Goal: Information Seeking & Learning: Learn about a topic

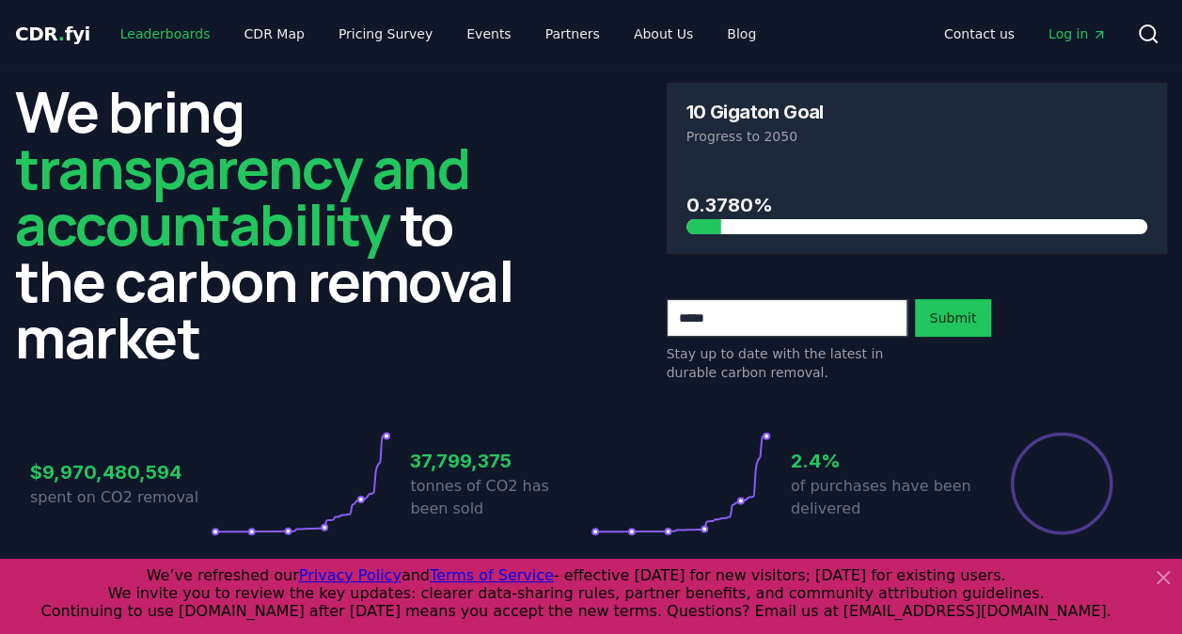
click at [158, 32] on link "Leaderboards" at bounding box center [165, 34] width 120 height 34
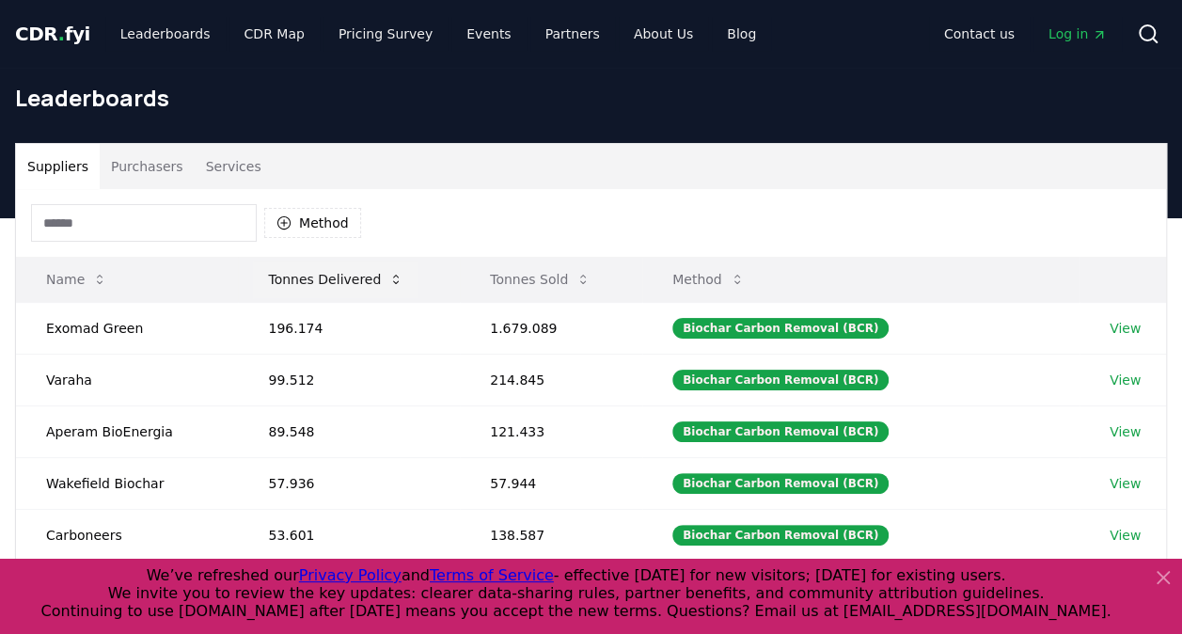
click at [344, 273] on button "Tonnes Delivered" at bounding box center [336, 280] width 166 height 38
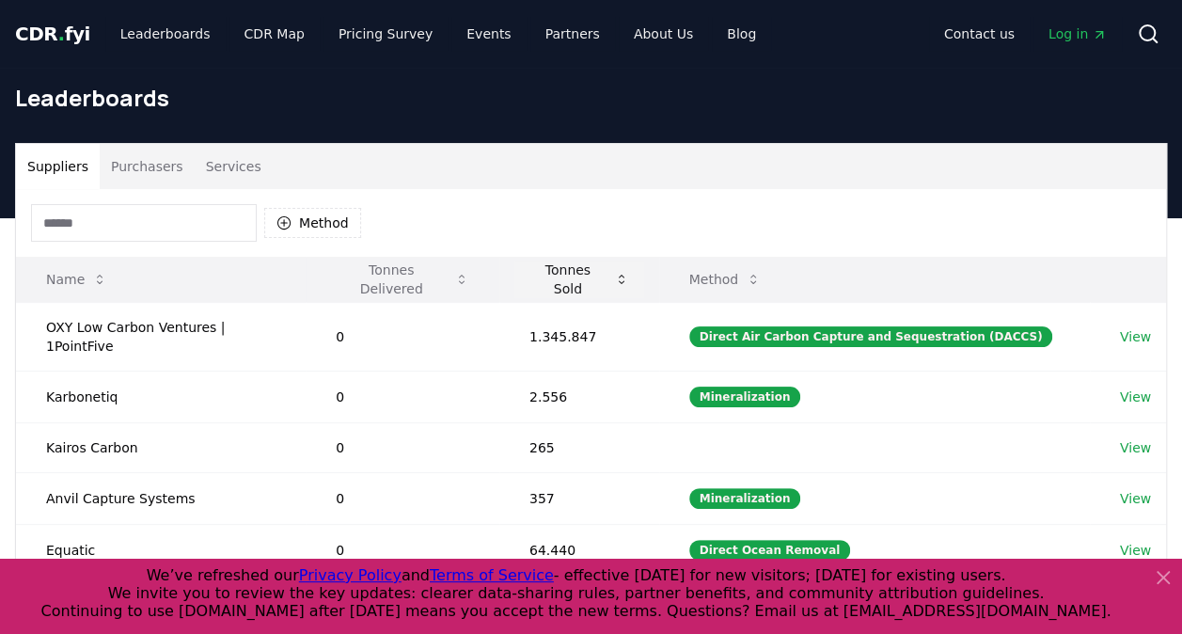
click at [580, 279] on button "Tonnes Sold" at bounding box center [580, 280] width 130 height 38
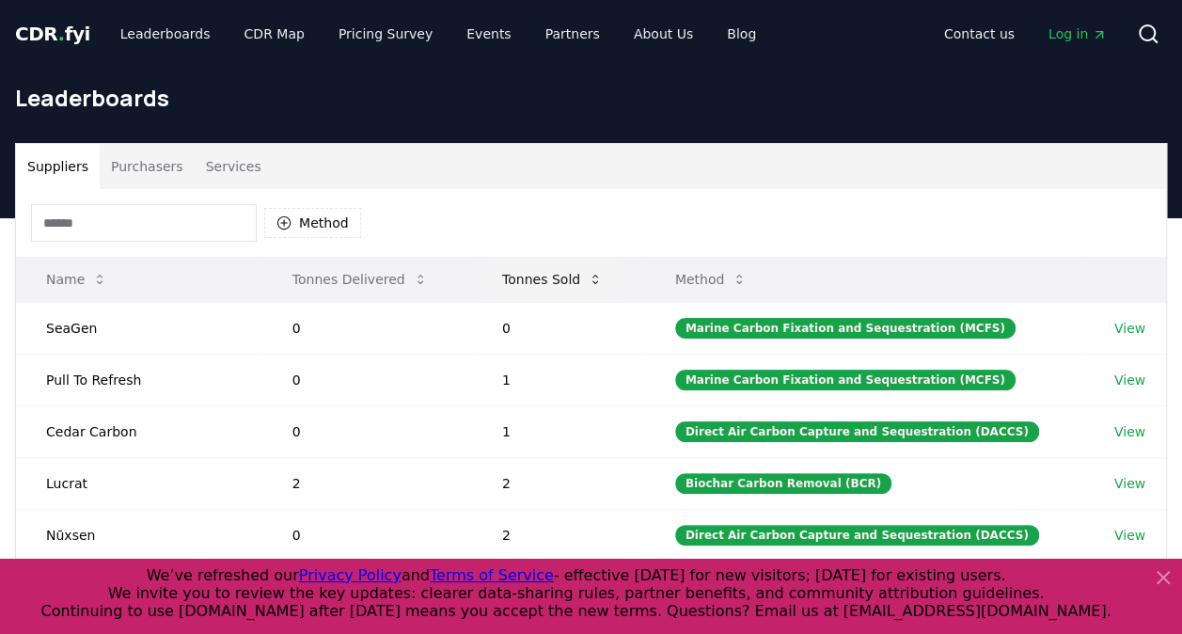
click at [580, 279] on button "Tonnes Sold" at bounding box center [552, 280] width 131 height 38
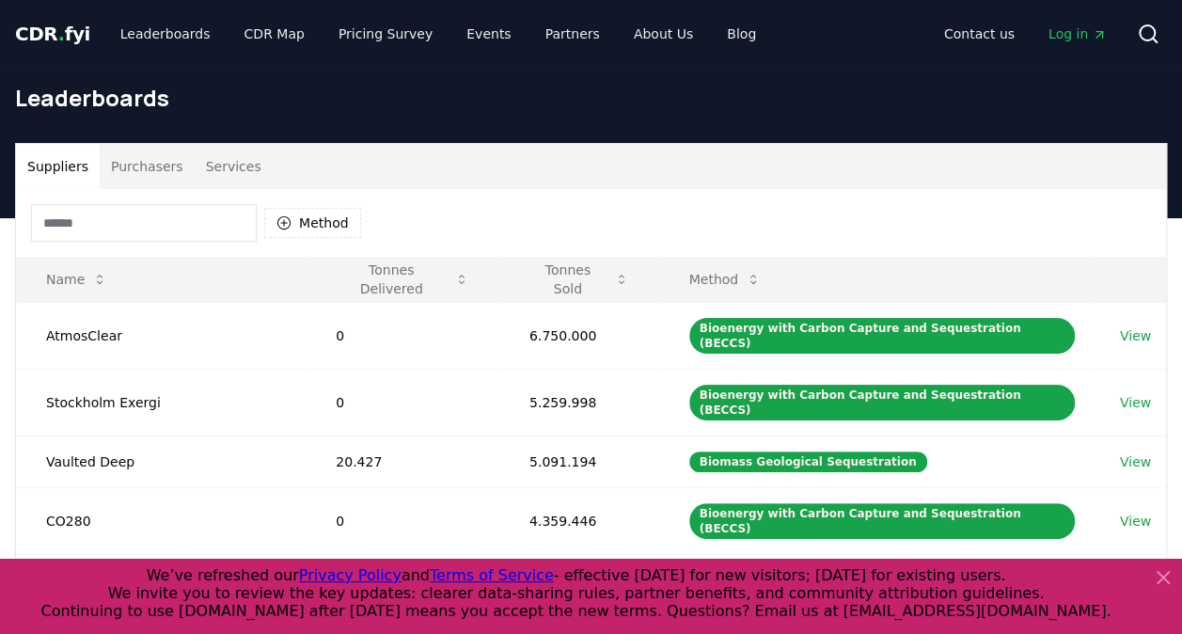
drag, startPoint x: 754, startPoint y: 218, endPoint x: 598, endPoint y: 177, distance: 161.5
click at [598, 177] on div "Suppliers Purchasers Services" at bounding box center [591, 166] width 1150 height 45
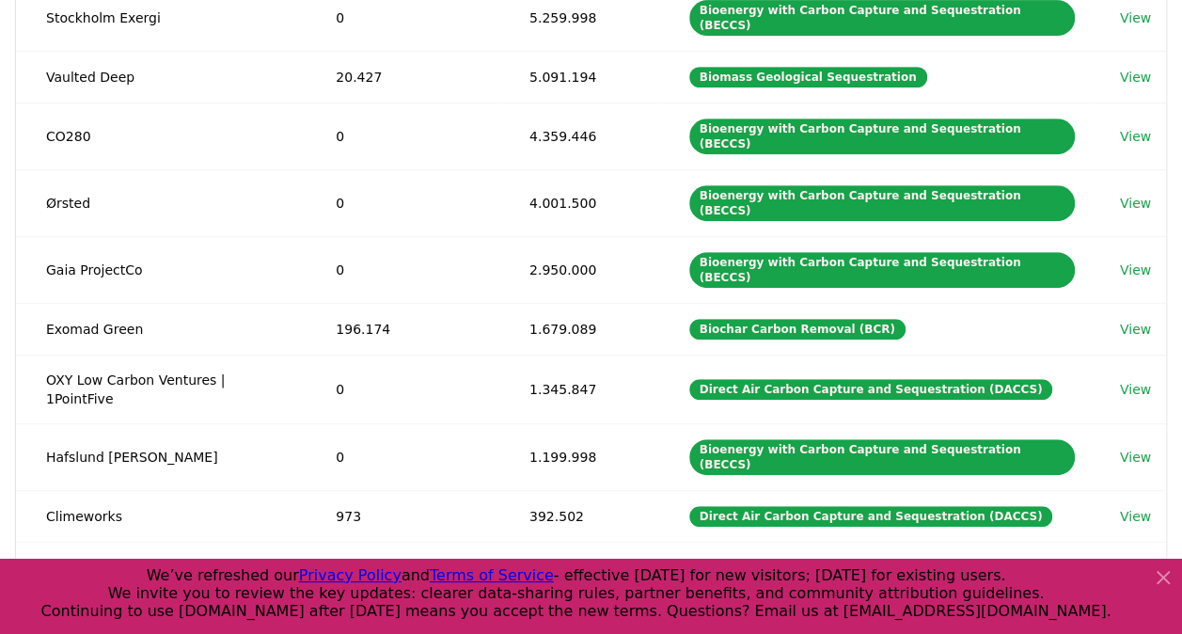
scroll to position [388, 0]
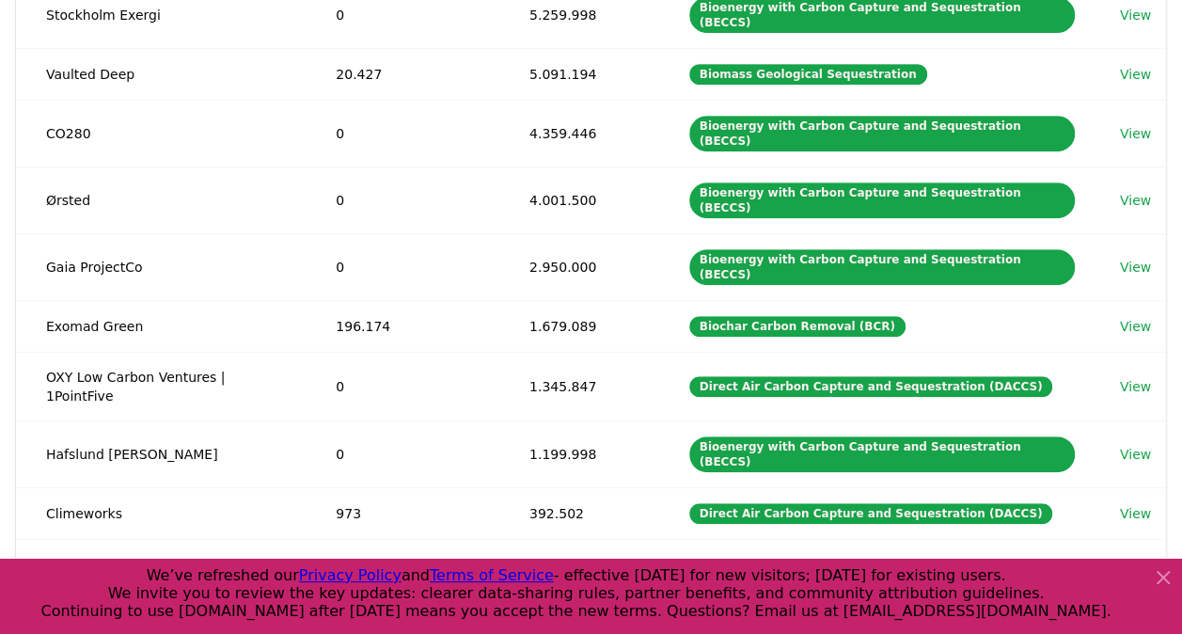
click at [598, 233] on td "2.950.000" at bounding box center [579, 266] width 160 height 67
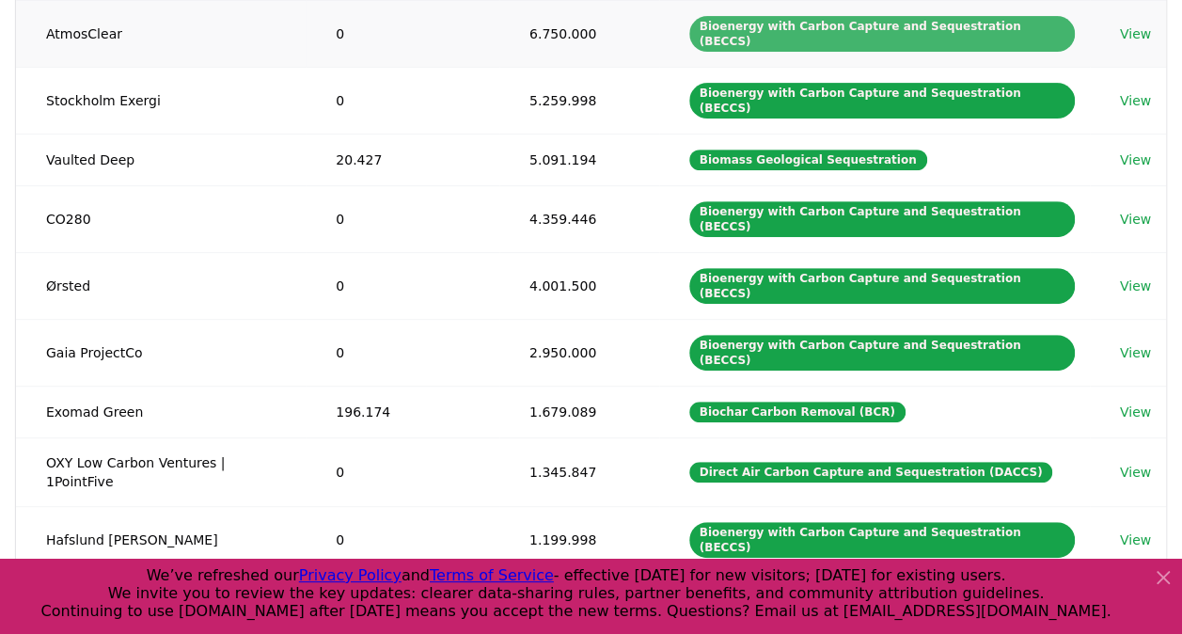
scroll to position [628, 0]
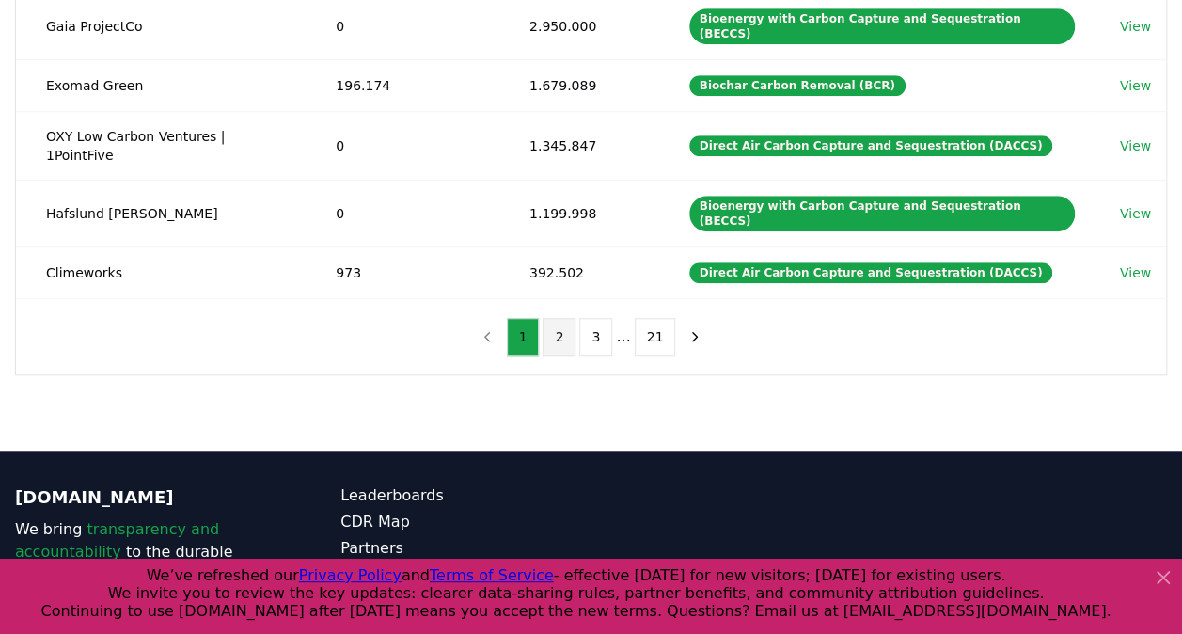
click at [555, 318] on button "2" at bounding box center [559, 337] width 33 height 38
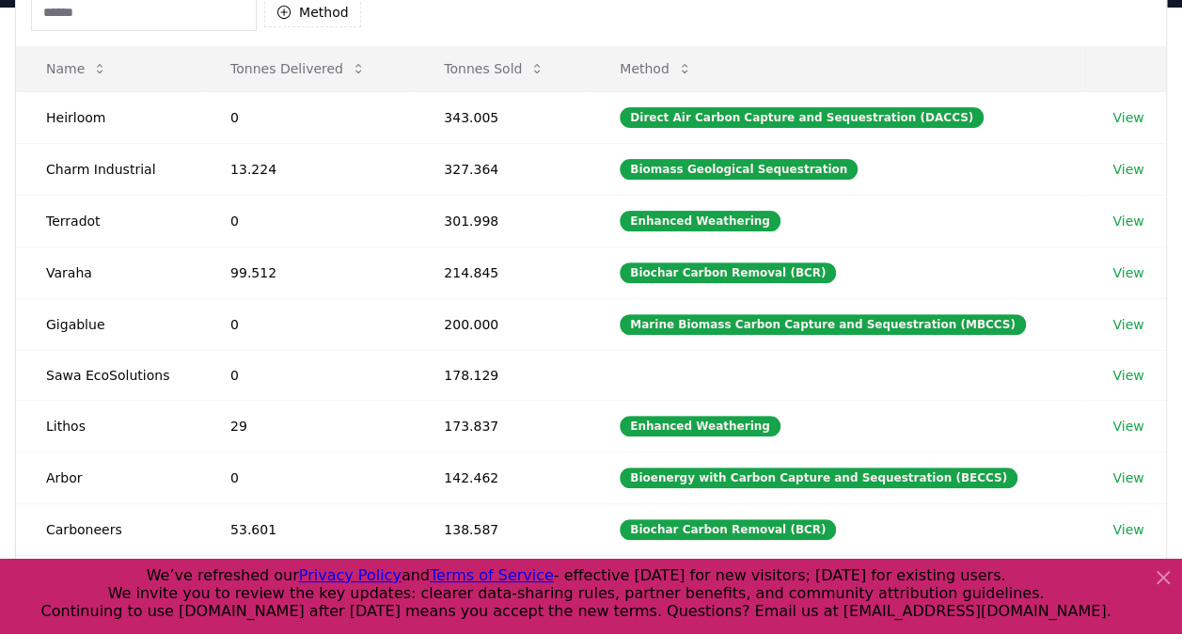
scroll to position [213, 0]
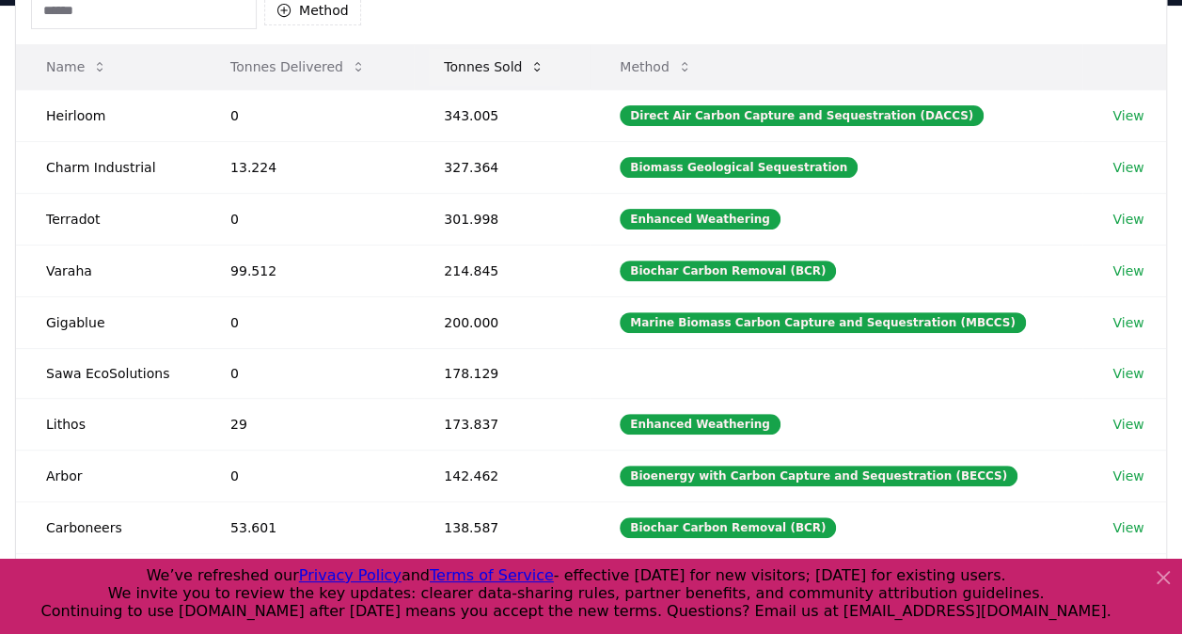
click at [497, 60] on button "Tonnes Sold" at bounding box center [494, 67] width 131 height 38
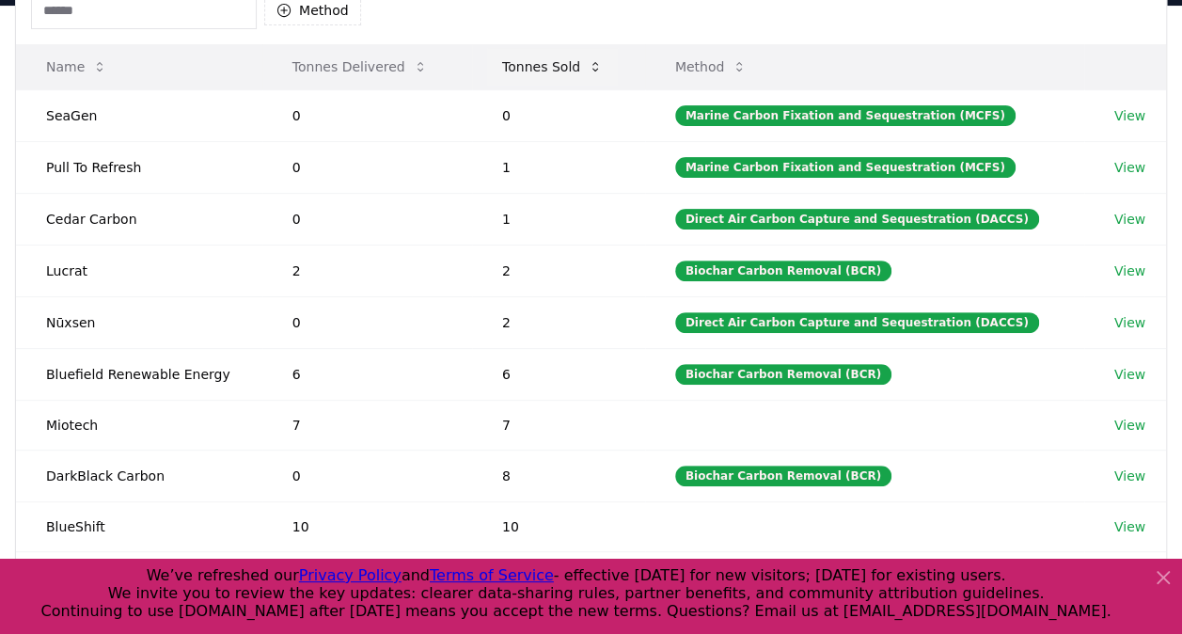
click at [497, 60] on button "Tonnes Sold" at bounding box center [552, 67] width 131 height 38
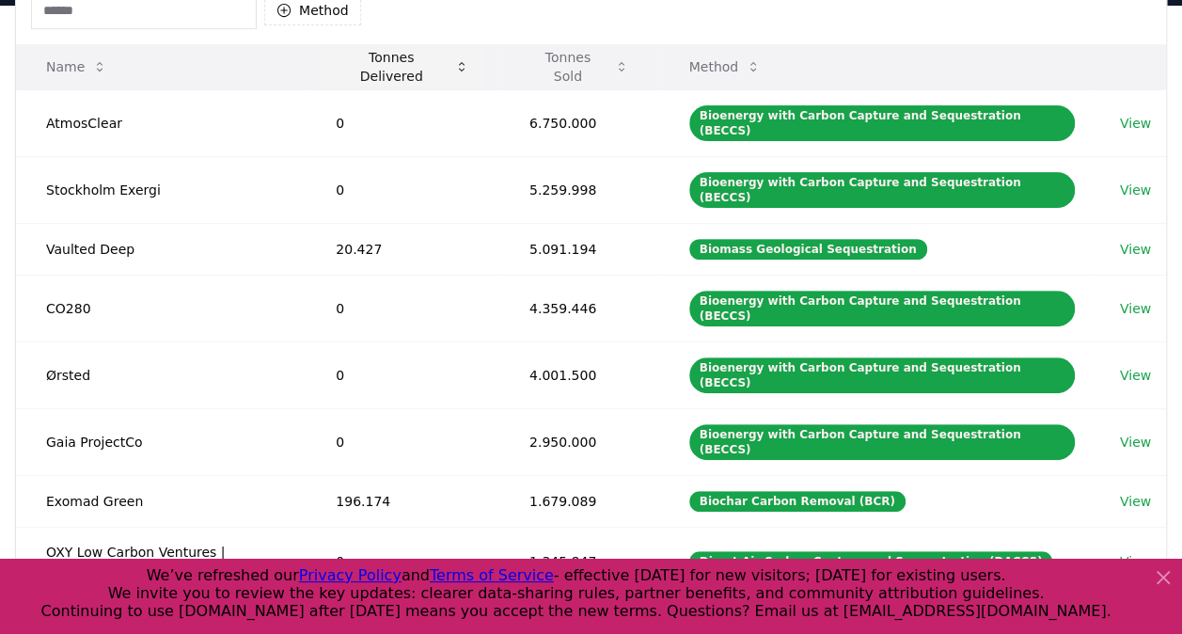
click at [384, 78] on button "Tonnes Delivered" at bounding box center [403, 67] width 164 height 38
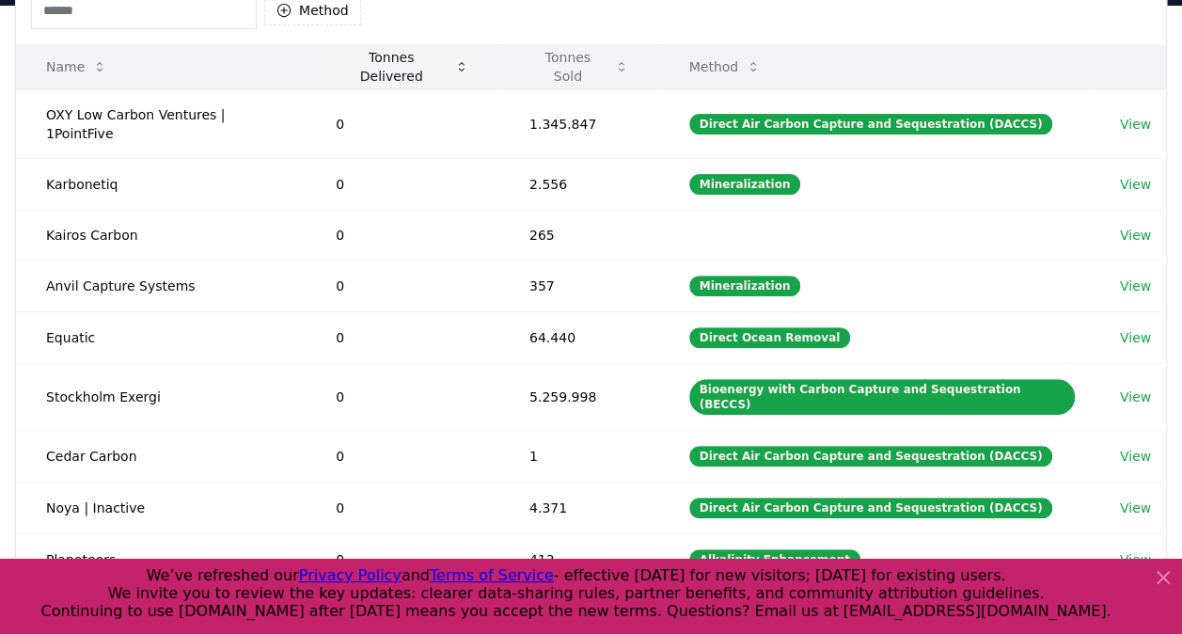
click at [384, 78] on button "Tonnes Delivered" at bounding box center [403, 67] width 164 height 38
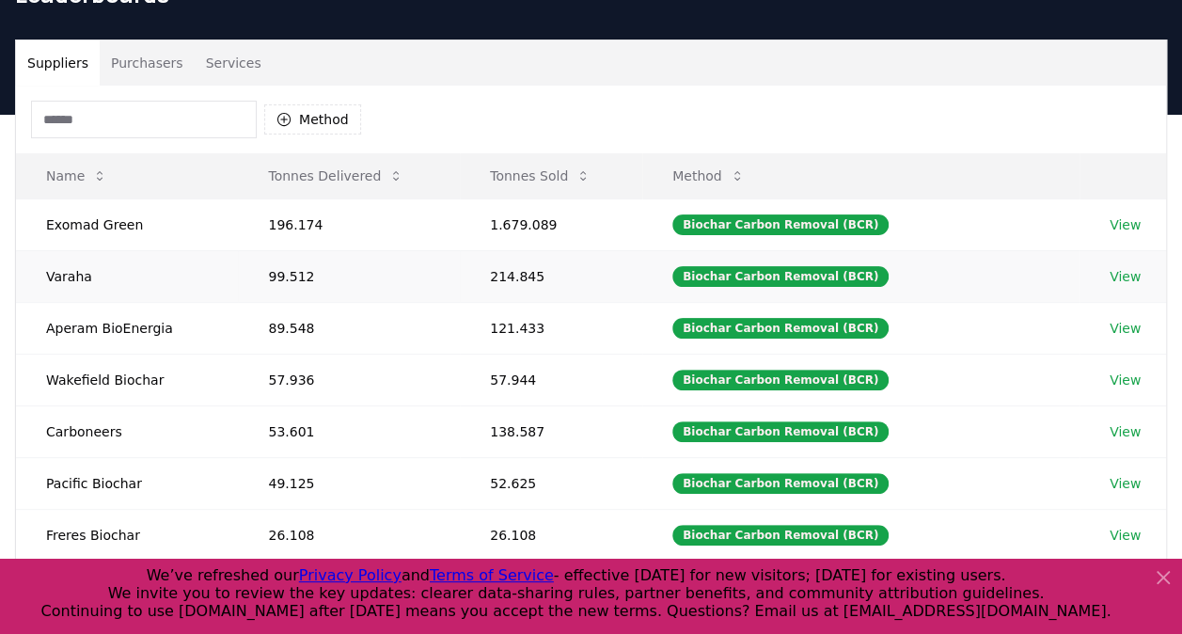
scroll to position [100, 0]
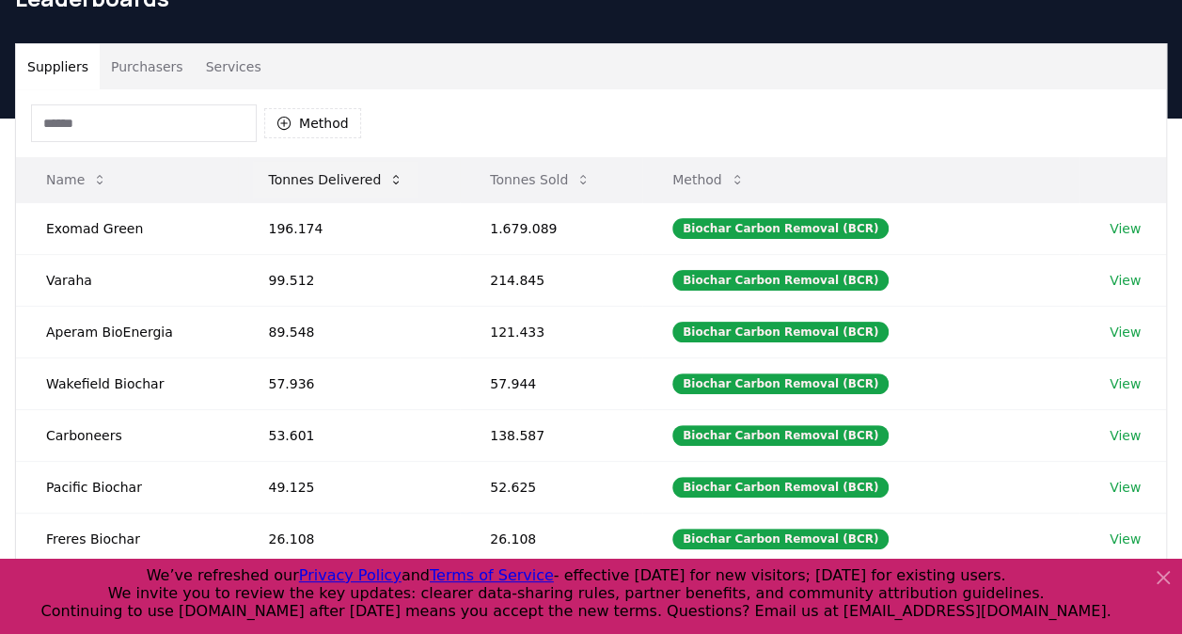
click at [324, 167] on button "Tonnes Delivered" at bounding box center [336, 180] width 166 height 38
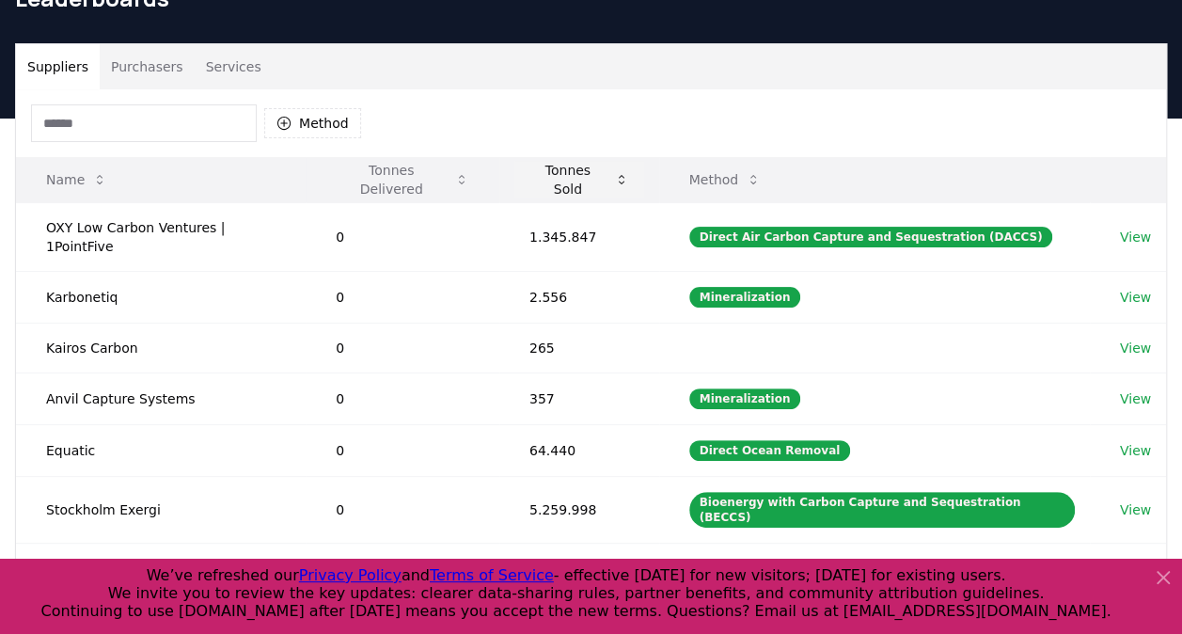
click at [547, 166] on button "Tonnes Sold" at bounding box center [580, 180] width 130 height 38
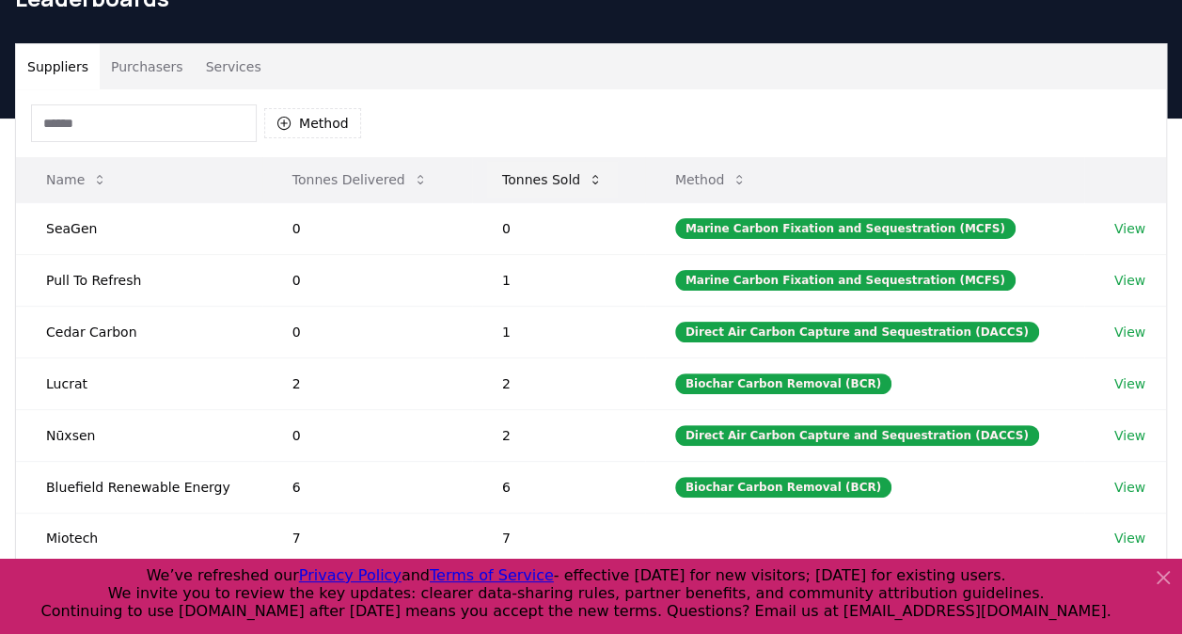
click at [547, 166] on button "Tonnes Sold" at bounding box center [552, 180] width 131 height 38
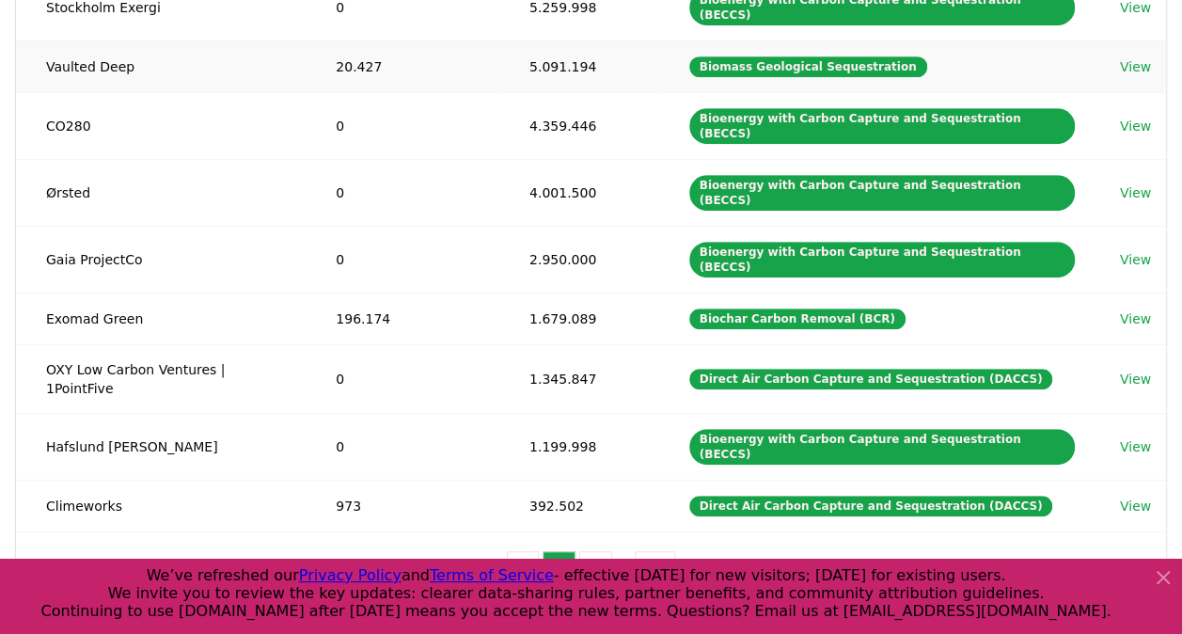
scroll to position [397, 0]
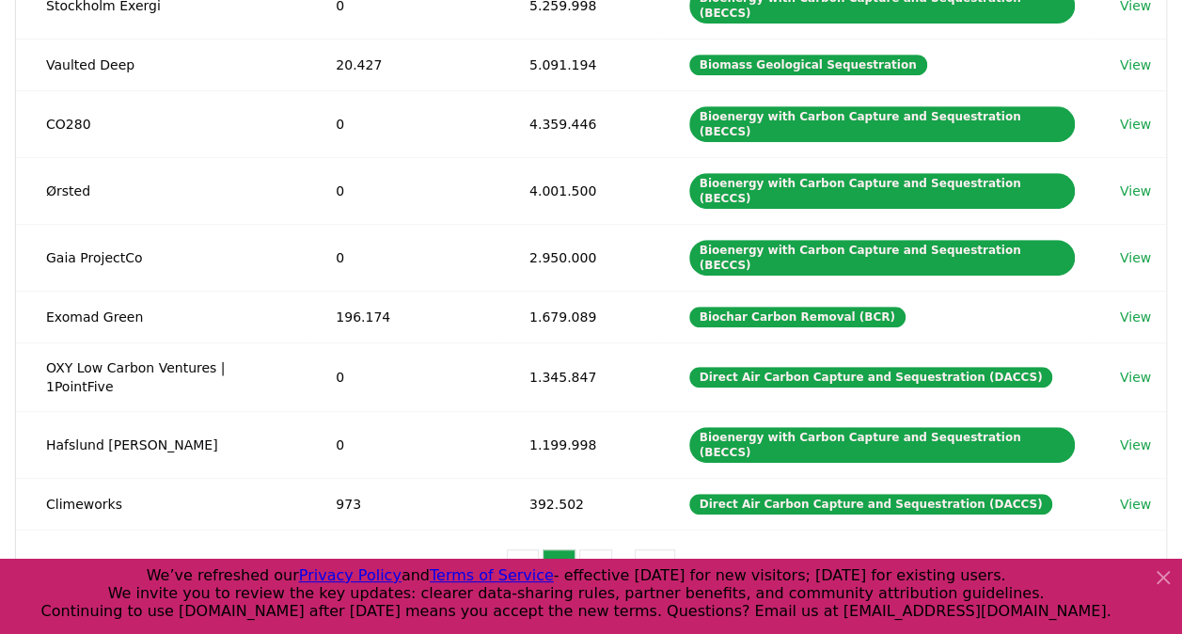
drag, startPoint x: 500, startPoint y: 348, endPoint x: 365, endPoint y: 497, distance: 201.1
click at [365, 497] on div "Suppliers Purchasers Services Method Name Tonnes Delivered Tonnes Sold Method A…" at bounding box center [591, 251] width 1182 height 861
click at [537, 549] on button "1" at bounding box center [523, 568] width 33 height 38
click at [561, 549] on button "2" at bounding box center [559, 568] width 33 height 38
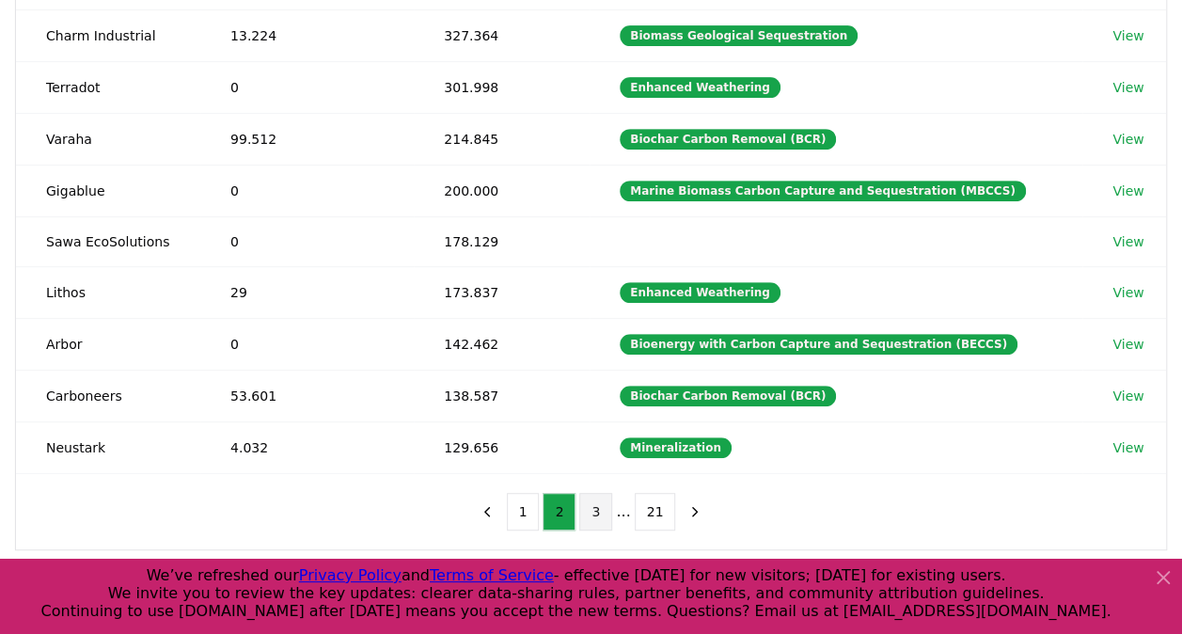
scroll to position [348, 0]
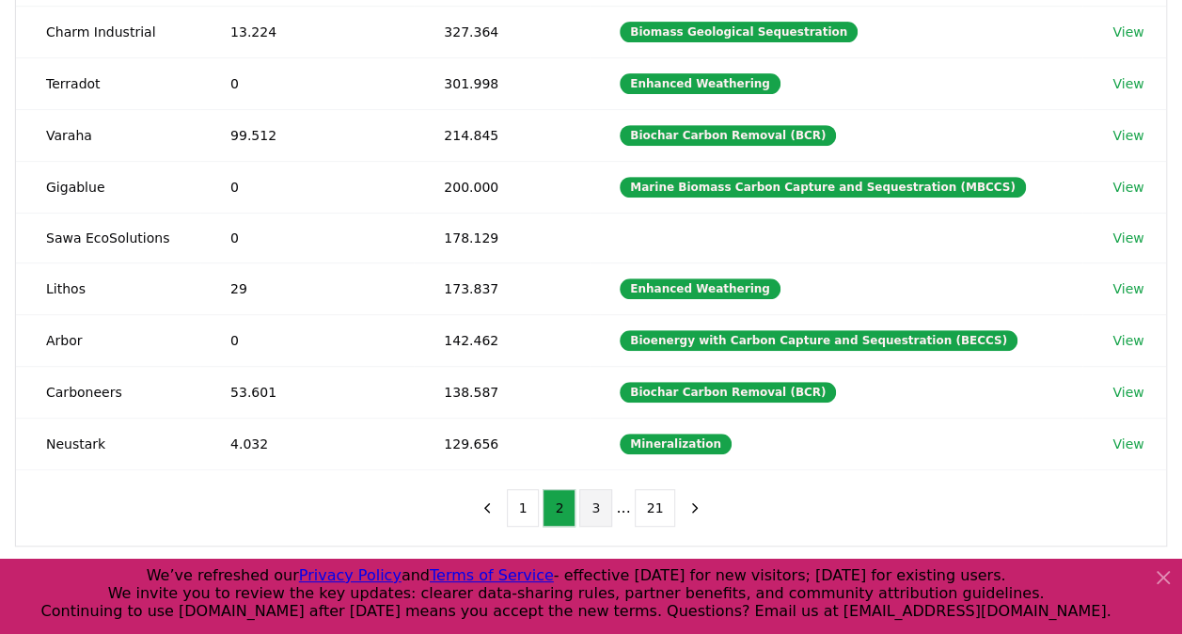
click at [596, 490] on button "3" at bounding box center [595, 508] width 33 height 38
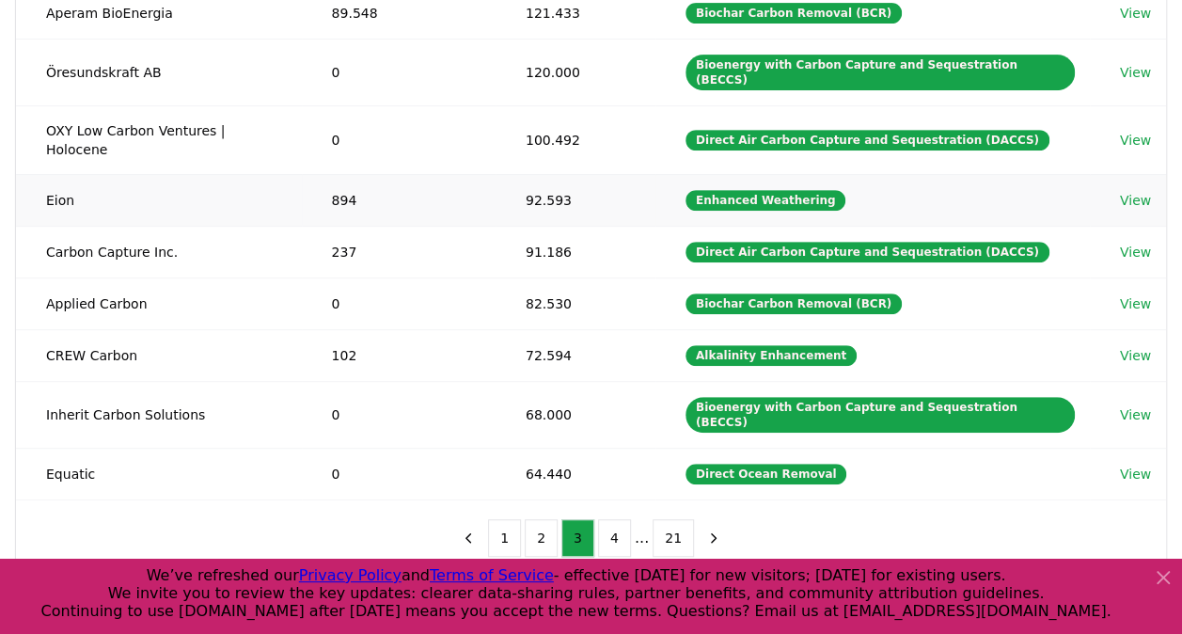
scroll to position [369, 0]
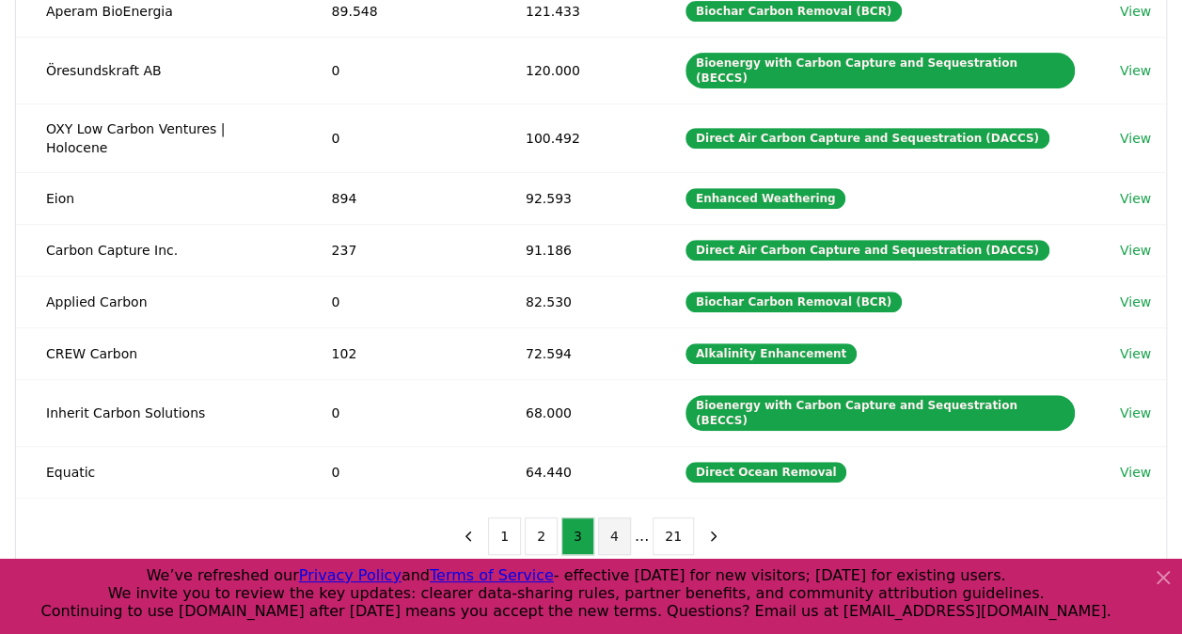
click at [613, 517] on button "4" at bounding box center [614, 536] width 33 height 38
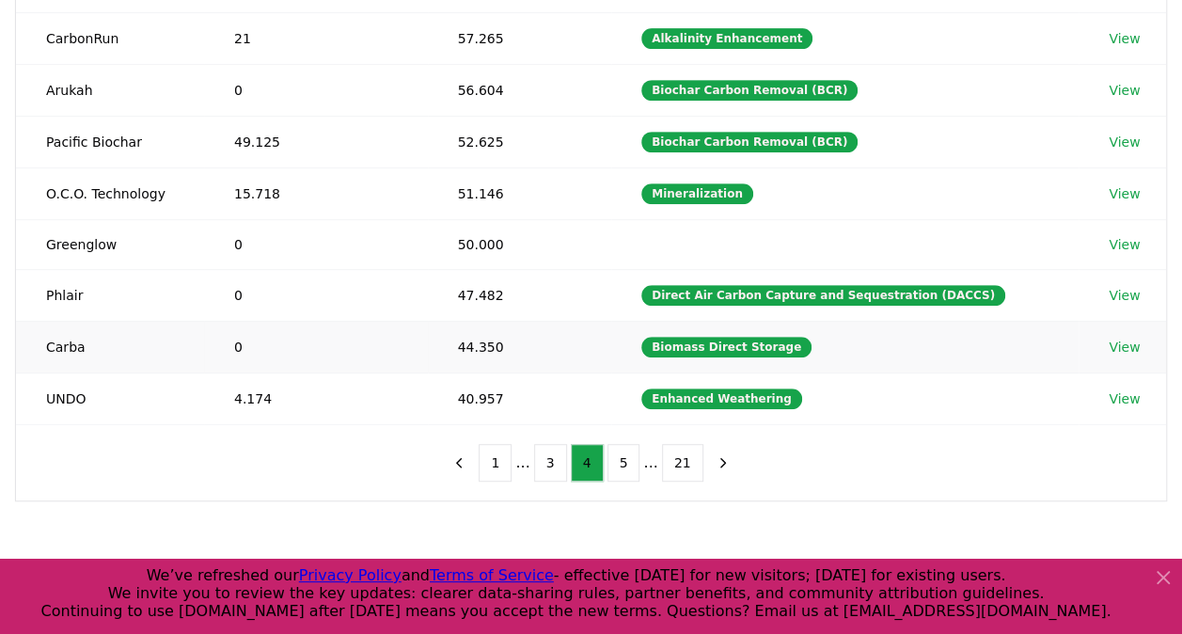
scroll to position [393, 0]
click at [531, 321] on td "44.350" at bounding box center [520, 347] width 184 height 52
click at [624, 453] on button "5" at bounding box center [624, 463] width 33 height 38
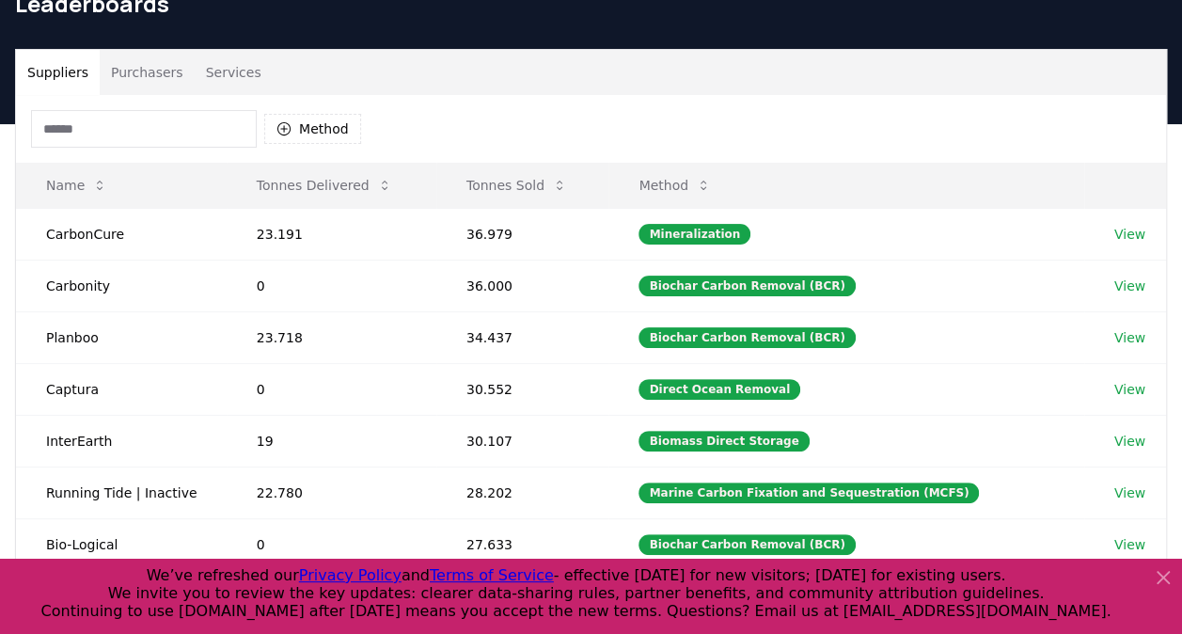
scroll to position [92, 0]
